Goal: Task Accomplishment & Management: Manage account settings

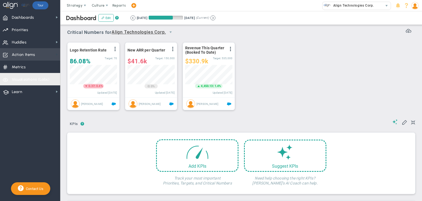
scroll to position [19, 47]
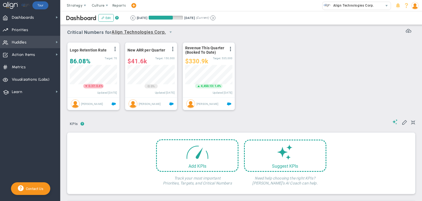
click at [42, 40] on span "Huddles Huddles" at bounding box center [30, 42] width 60 height 12
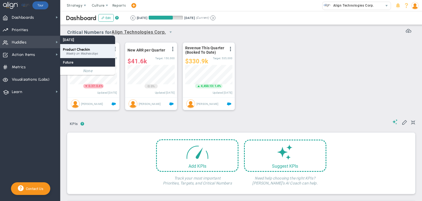
click at [87, 48] on span "Product Checkin" at bounding box center [76, 49] width 27 height 4
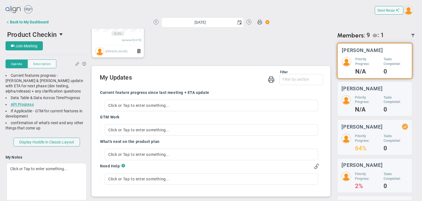
scroll to position [3, 0]
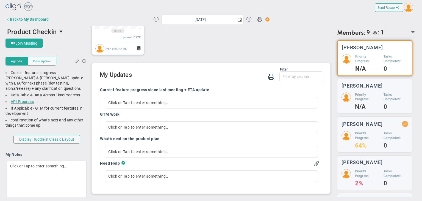
click at [154, 19] on button at bounding box center [156, 19] width 5 height 5
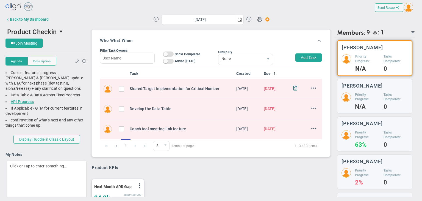
click at [246, 18] on button at bounding box center [248, 19] width 5 height 5
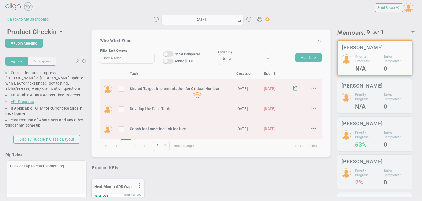
type input "[DATE]"
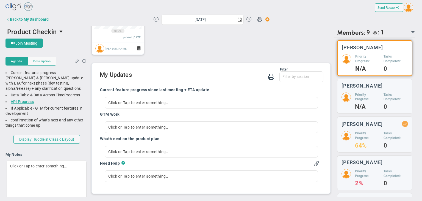
scroll to position [19, 47]
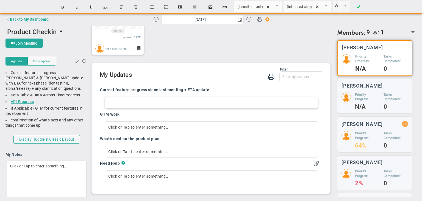
click at [166, 103] on div at bounding box center [211, 103] width 213 height 12
paste div
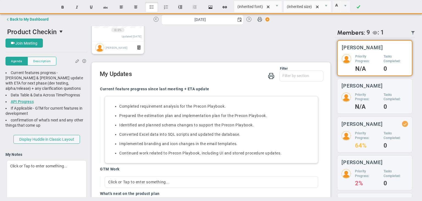
scroll to position [188, 0]
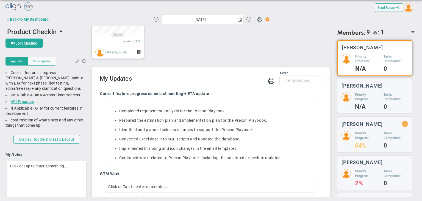
click at [220, 57] on div "Next Month ARR Gap View Historical Graph Edit Make "No Change" Update Add Past …" at bounding box center [208, 24] width 245 height 79
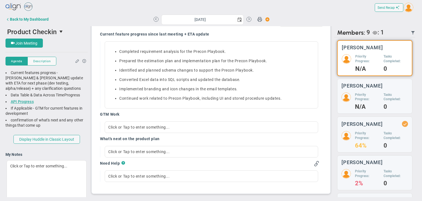
scroll to position [247, 0]
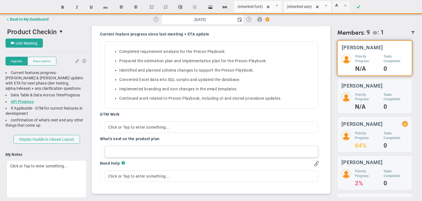
click at [190, 147] on div at bounding box center [211, 152] width 213 height 12
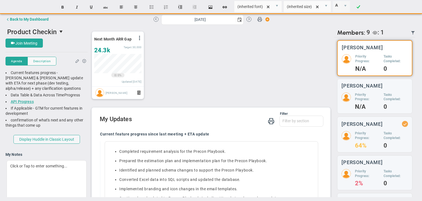
scroll to position [147, 0]
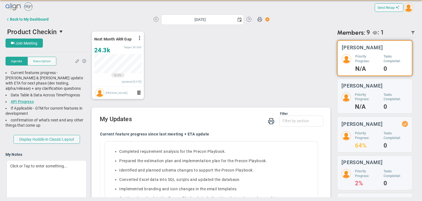
click at [221, 74] on div "Next Month ARR Gap View Historical Graph Edit Make "No Change" Update Add Past …" at bounding box center [208, 64] width 245 height 79
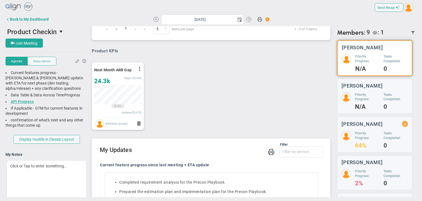
scroll to position [247, 0]
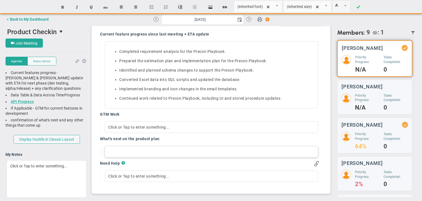
click at [146, 150] on div at bounding box center [211, 152] width 213 height 12
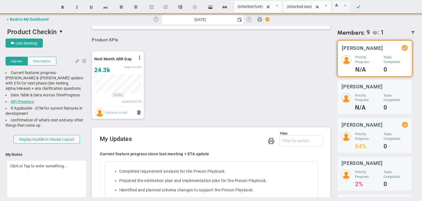
scroll to position [122, 0]
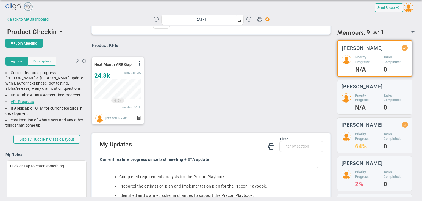
click at [154, 21] on button at bounding box center [156, 19] width 5 height 5
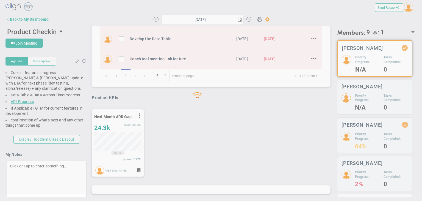
type input "[DATE]"
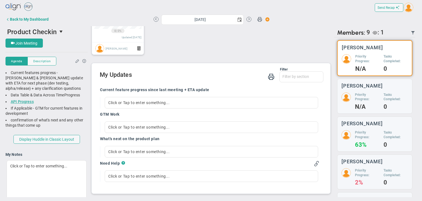
scroll to position [133, 0]
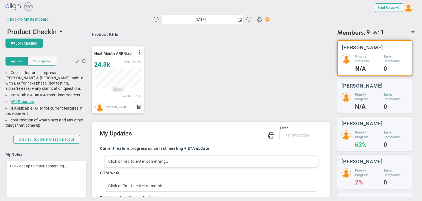
click at [168, 161] on div "Click or Tap to enter something..." at bounding box center [211, 161] width 213 height 12
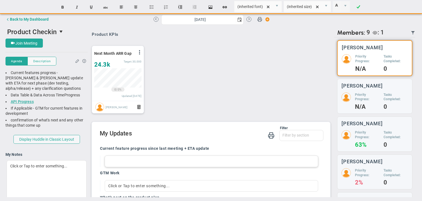
paste div
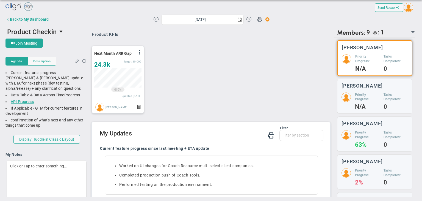
click at [212, 91] on div "Next Month ARR Gap View Historical Graph Edit Make "No Change" Update Add Past …" at bounding box center [208, 79] width 245 height 79
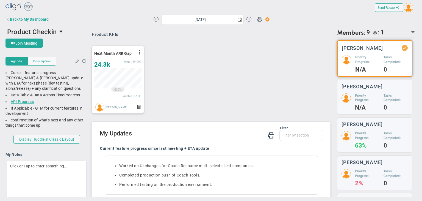
click at [246, 17] on button at bounding box center [248, 19] width 5 height 5
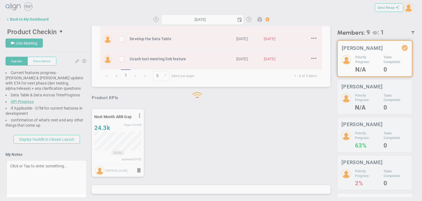
type input "[DATE]"
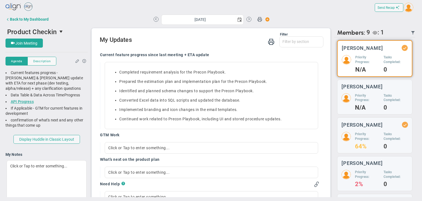
scroll to position [247, 0]
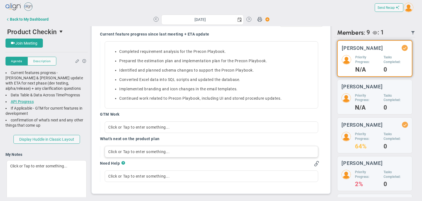
click at [160, 150] on div "Click or Tap to enter something..." at bounding box center [211, 152] width 213 height 12
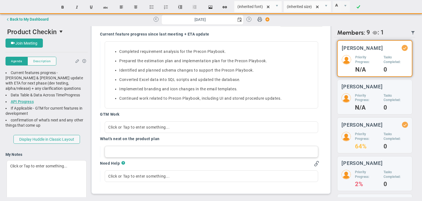
paste div
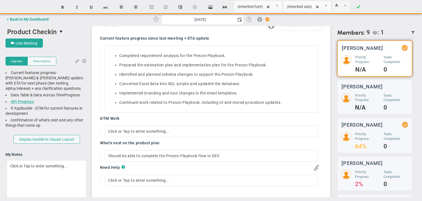
click at [97, 94] on div "Current feature progress since last meeting + ETA update Completed requirement …" at bounding box center [209, 113] width 227 height 162
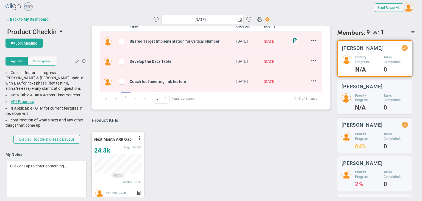
scroll to position [40, 0]
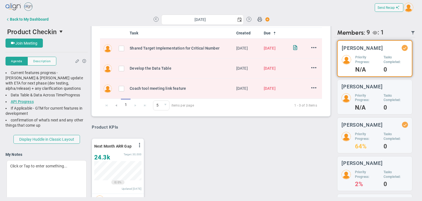
click at [244, 140] on div "Next Month ARR Gap View Historical Graph Edit Make "No Change" Update Add Past …" at bounding box center [208, 171] width 245 height 79
